Goal: Task Accomplishment & Management: Use online tool/utility

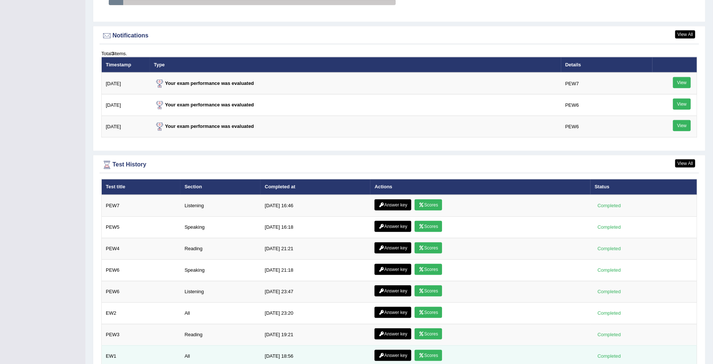
scroll to position [884, 0]
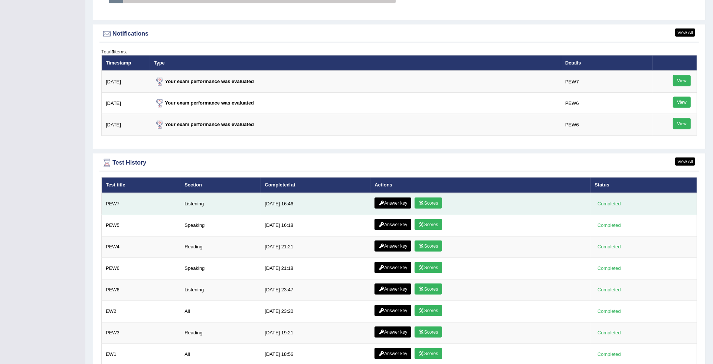
click at [422, 203] on link "Scores" at bounding box center [428, 203] width 27 height 11
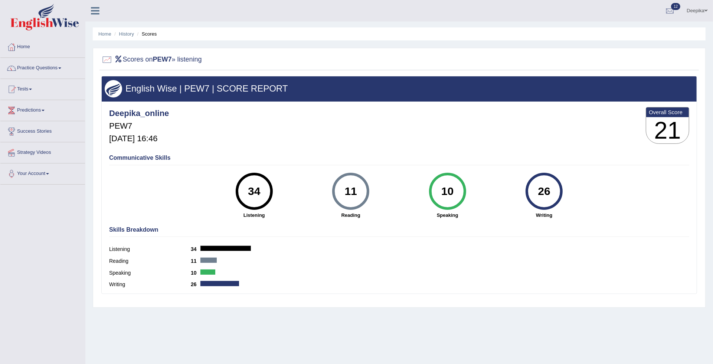
click at [62, 71] on link "Practice Questions" at bounding box center [42, 67] width 85 height 19
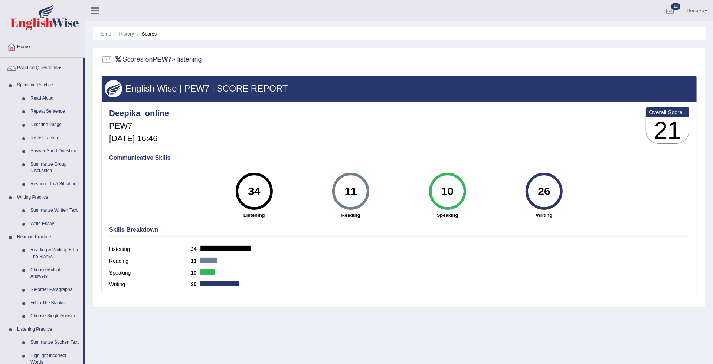
click at [59, 69] on link "Practice Questions" at bounding box center [41, 67] width 83 height 19
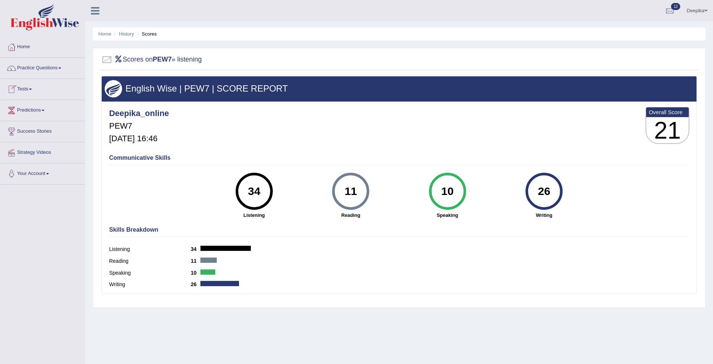
click at [31, 90] on link "Tests" at bounding box center [42, 88] width 85 height 19
click at [28, 107] on link "Take Practice Sectional Test" at bounding box center [48, 106] width 69 height 13
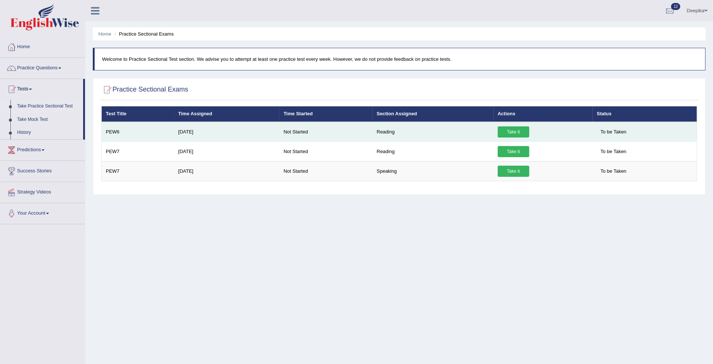
click at [516, 132] on link "Take it" at bounding box center [514, 132] width 32 height 11
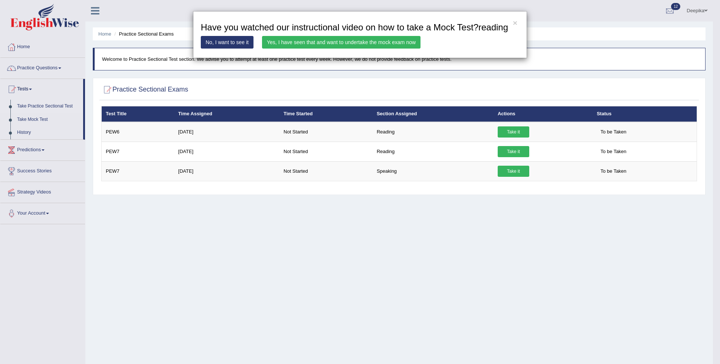
click at [309, 46] on link "Yes, I have seen that and want to undertake the mock exam now" at bounding box center [341, 42] width 158 height 13
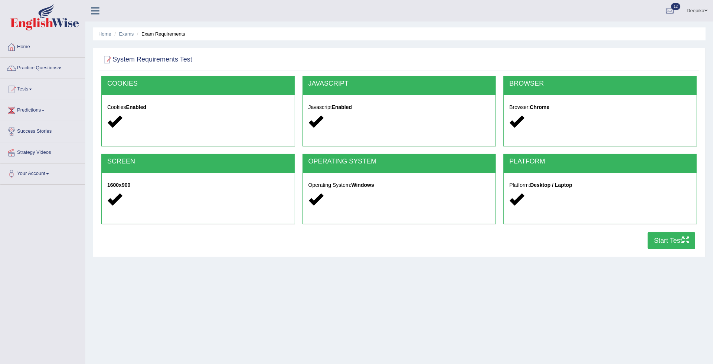
click at [661, 241] on button "Start Test" at bounding box center [672, 240] width 48 height 17
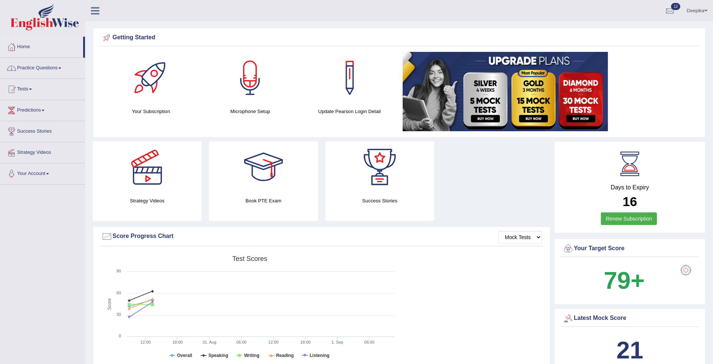
click at [32, 90] on span at bounding box center [30, 89] width 3 height 1
click at [32, 105] on link "Take Practice Sectional Test" at bounding box center [48, 106] width 69 height 13
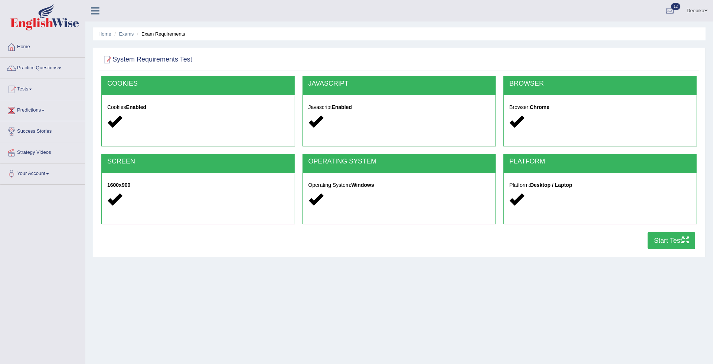
click at [667, 246] on button "Start Test" at bounding box center [672, 240] width 48 height 17
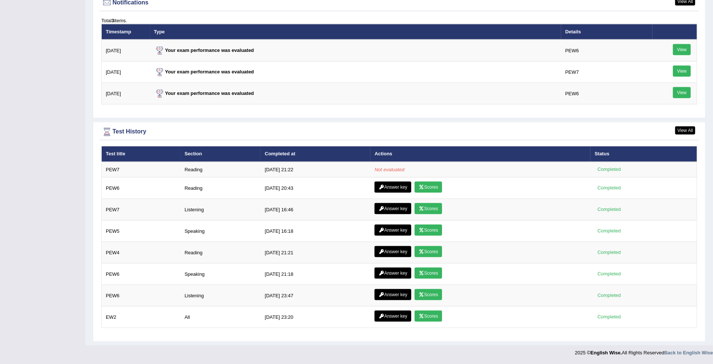
scroll to position [918, 0]
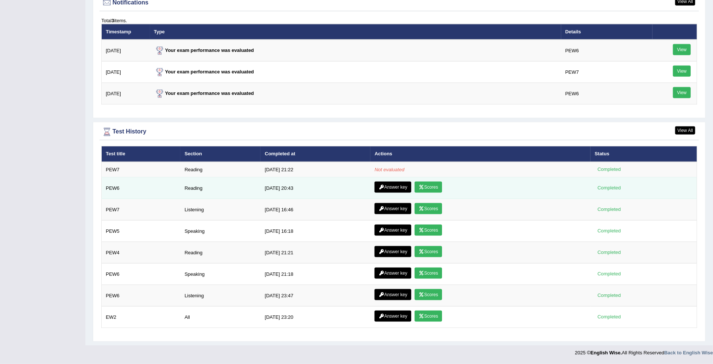
click at [429, 184] on link "Scores" at bounding box center [428, 187] width 27 height 11
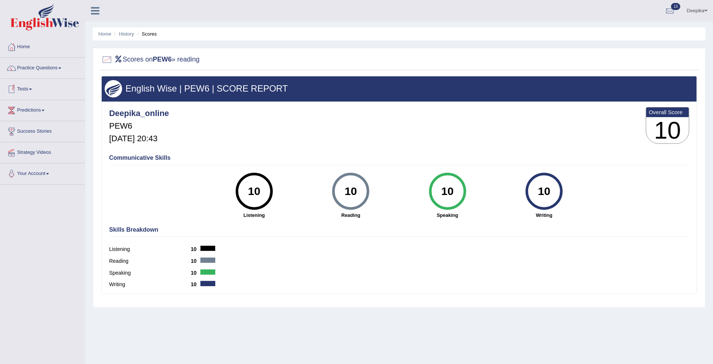
click at [30, 86] on link "Tests" at bounding box center [42, 88] width 85 height 19
click at [43, 108] on link "Take Practice Sectional Test" at bounding box center [48, 106] width 69 height 13
click at [26, 48] on link "Home" at bounding box center [42, 46] width 85 height 19
click at [26, 48] on link "Home" at bounding box center [41, 46] width 83 height 19
click at [26, 48] on link "Home" at bounding box center [42, 46] width 85 height 19
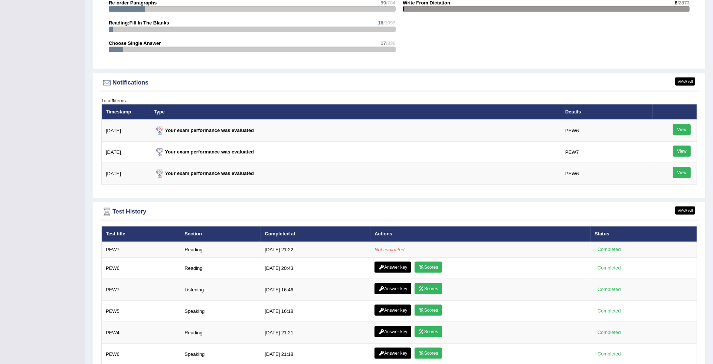
scroll to position [849, 0]
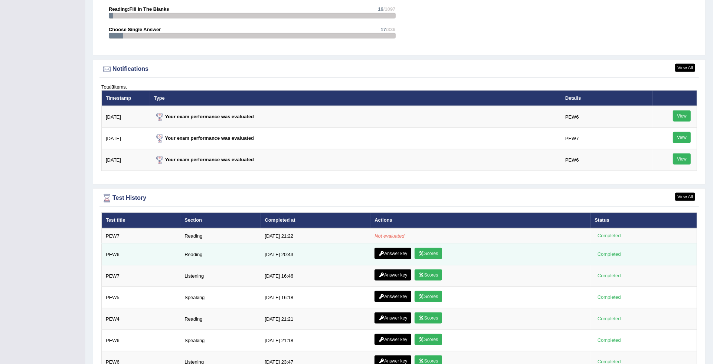
click at [435, 253] on link "Scores" at bounding box center [428, 253] width 27 height 11
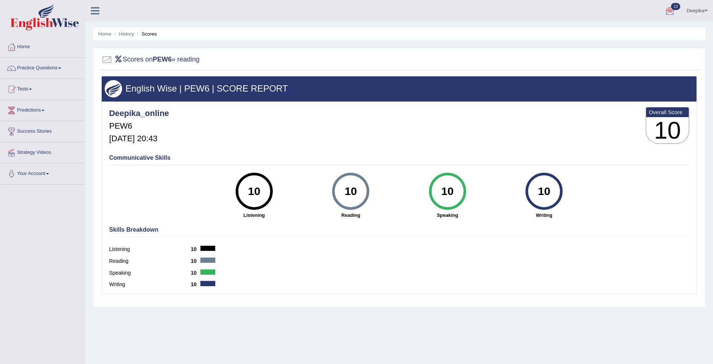
click at [54, 67] on link "Practice Questions" at bounding box center [42, 67] width 85 height 19
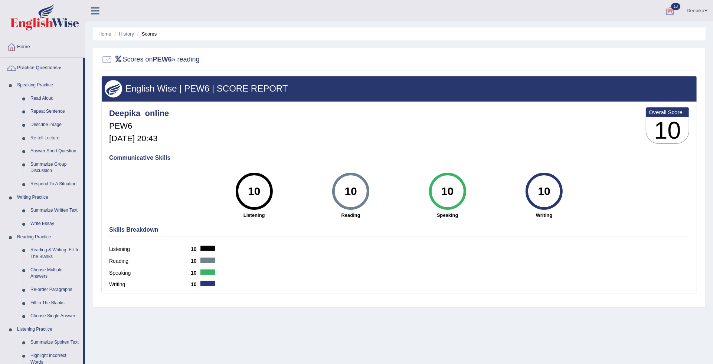
click at [56, 67] on link "Practice Questions" at bounding box center [41, 67] width 83 height 19
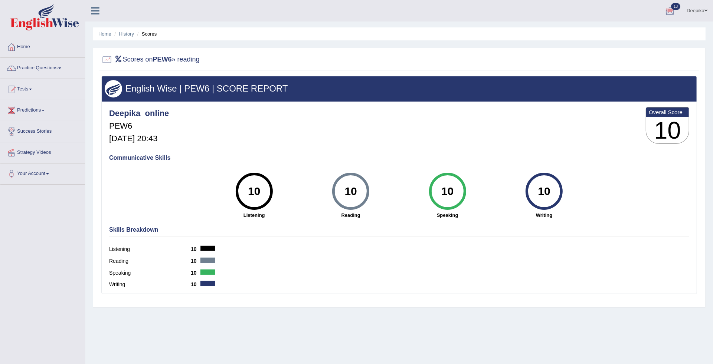
click at [32, 95] on link "Tests" at bounding box center [42, 88] width 85 height 19
click at [37, 111] on link "Take Practice Sectional Test" at bounding box center [48, 106] width 69 height 13
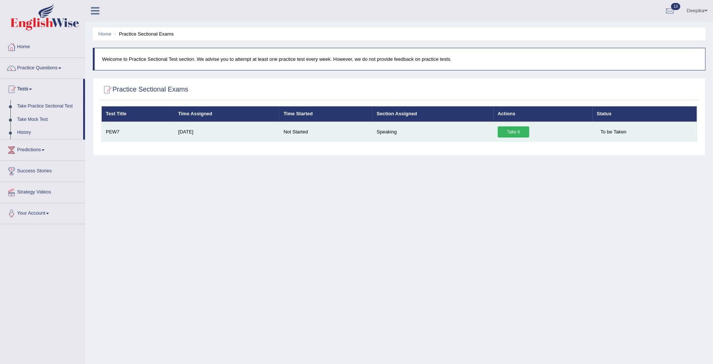
click at [518, 132] on link "Take it" at bounding box center [514, 132] width 32 height 11
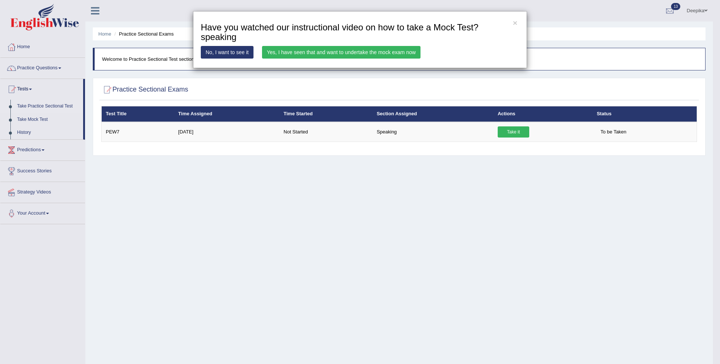
click at [314, 52] on link "Yes, I have seen that and want to undertake the mock exam now" at bounding box center [341, 52] width 158 height 13
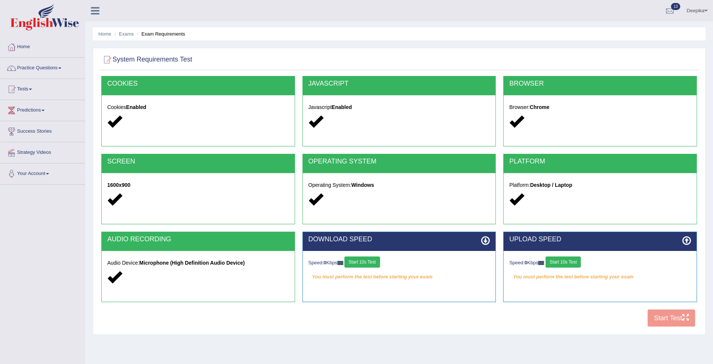
click at [374, 261] on button "Start 10s Test" at bounding box center [361, 262] width 35 height 11
click at [557, 264] on button "Start 10s Test" at bounding box center [563, 262] width 35 height 11
click at [49, 71] on link "Practice Questions" at bounding box center [42, 67] width 85 height 19
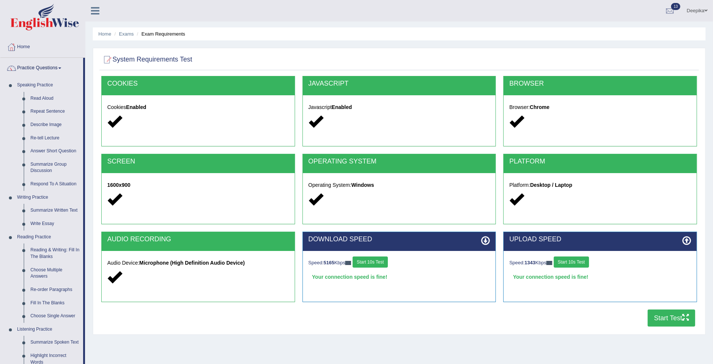
click at [659, 323] on button "Start Test" at bounding box center [672, 318] width 48 height 17
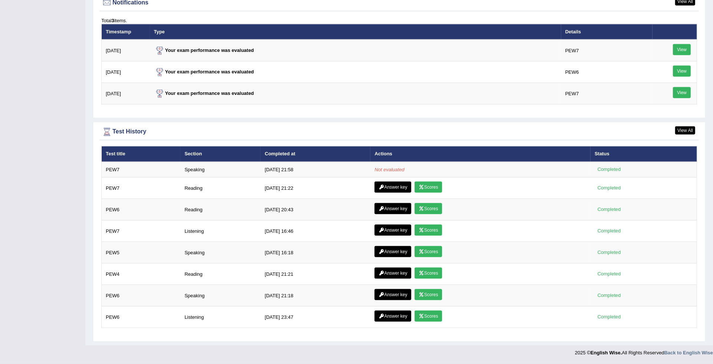
scroll to position [918, 0]
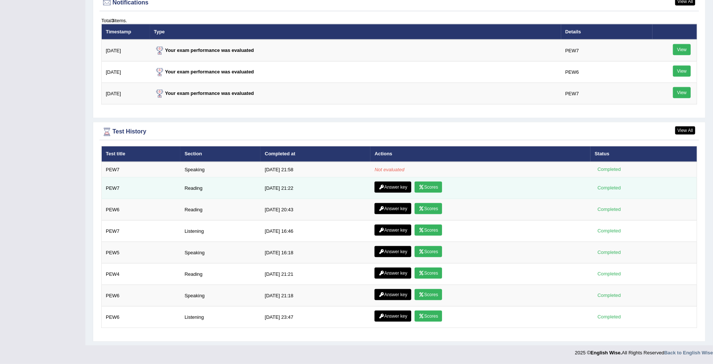
click at [422, 186] on link "Scores" at bounding box center [428, 187] width 27 height 11
